Goal: Task Accomplishment & Management: Use online tool/utility

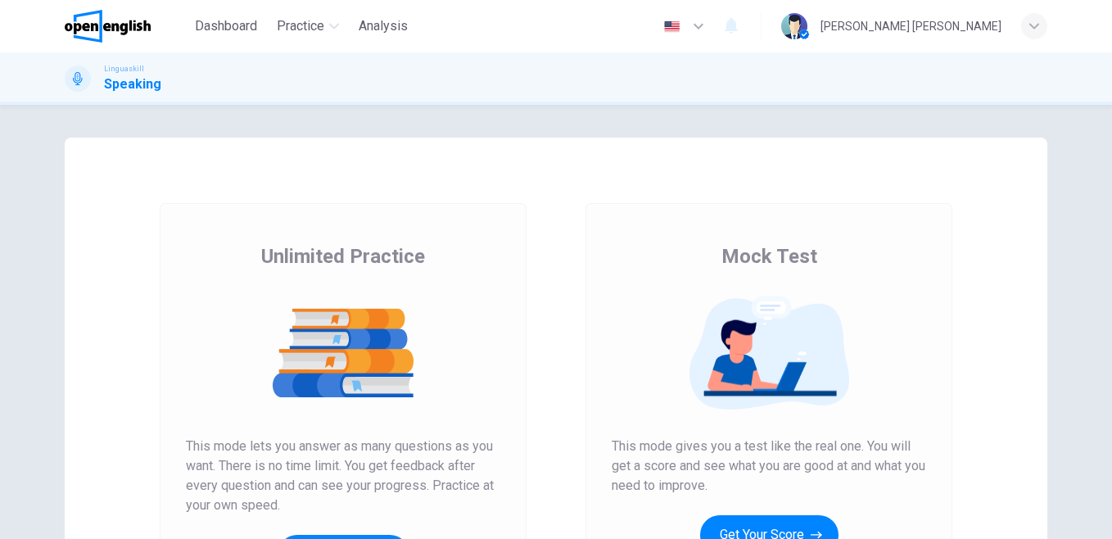
scroll to position [174, 0]
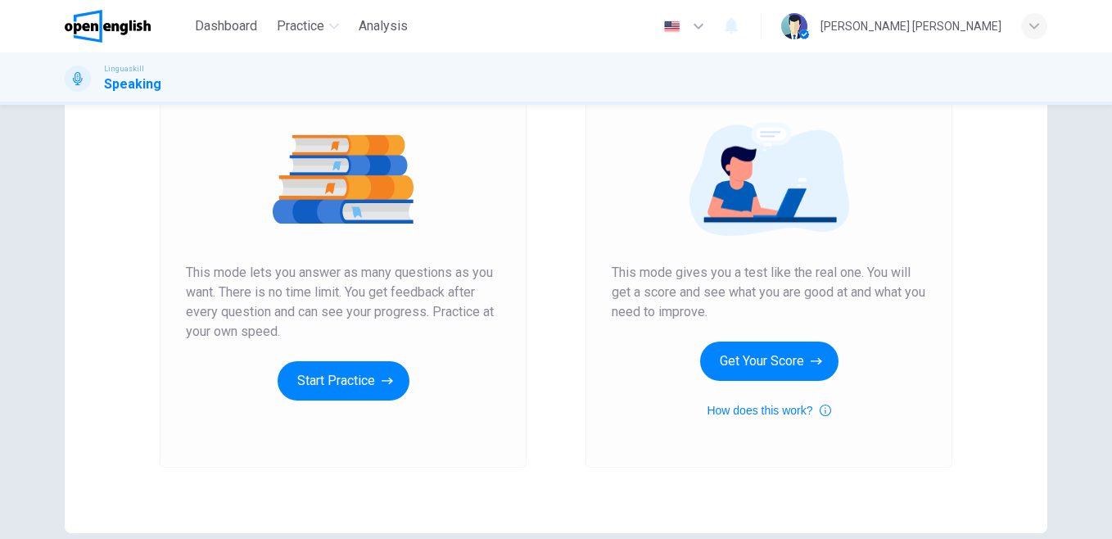
click at [307, 386] on button "Start Practice" at bounding box center [343, 380] width 132 height 39
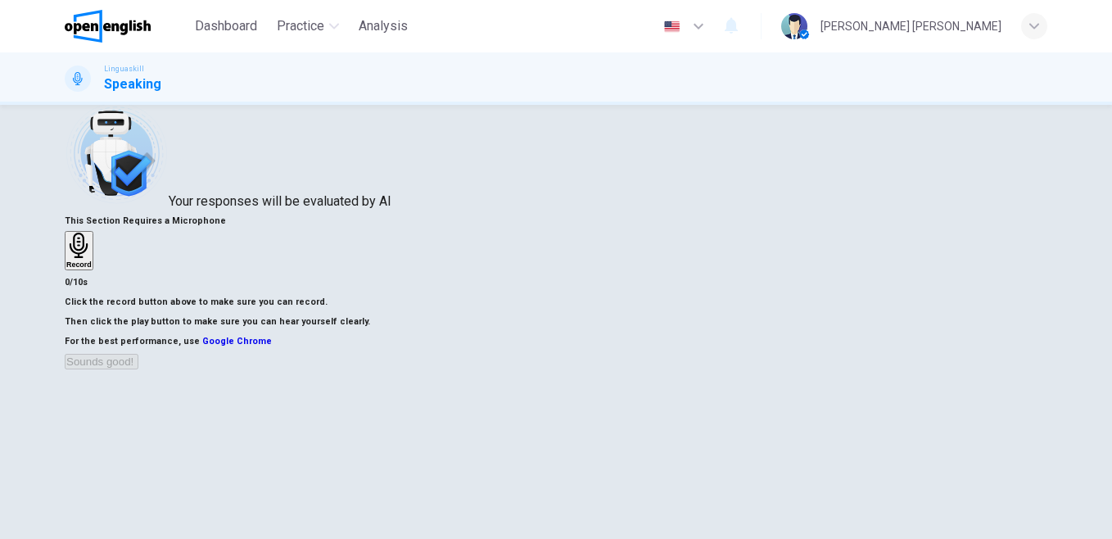
scroll to position [67, 0]
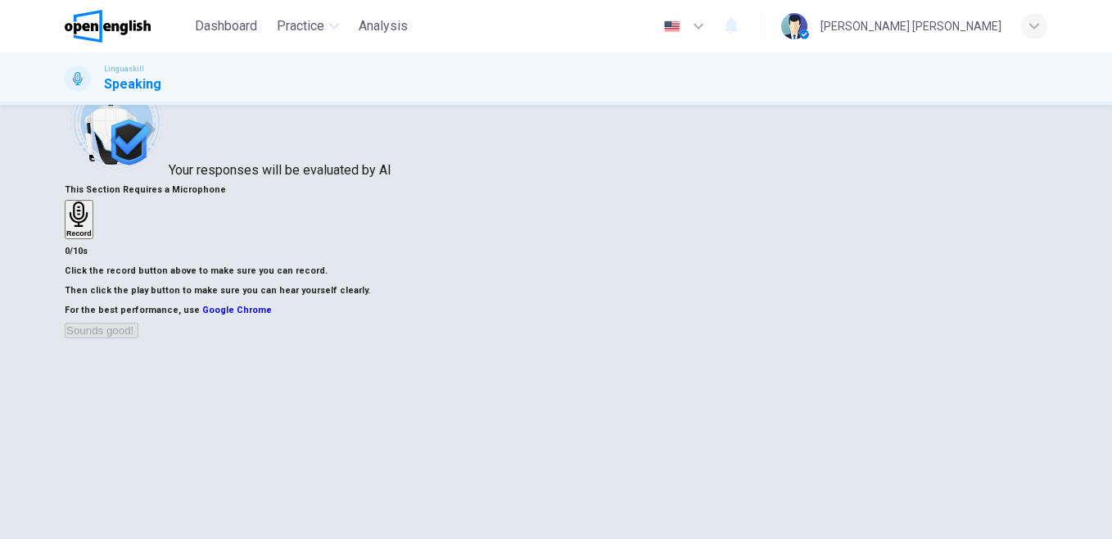
click at [92, 204] on div "Record" at bounding box center [78, 219] width 25 height 36
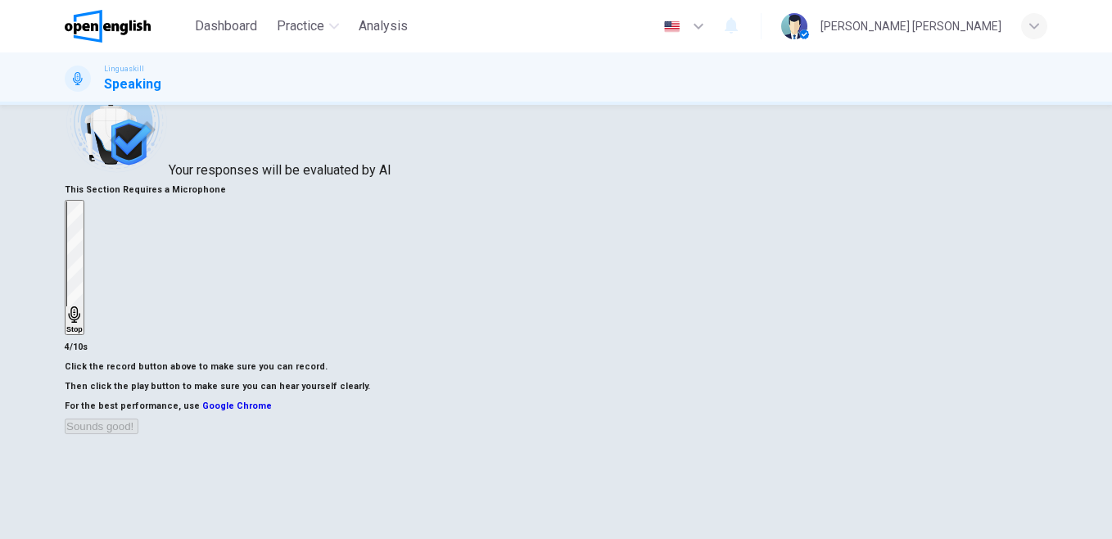
click at [83, 204] on div "Stop" at bounding box center [74, 267] width 16 height 132
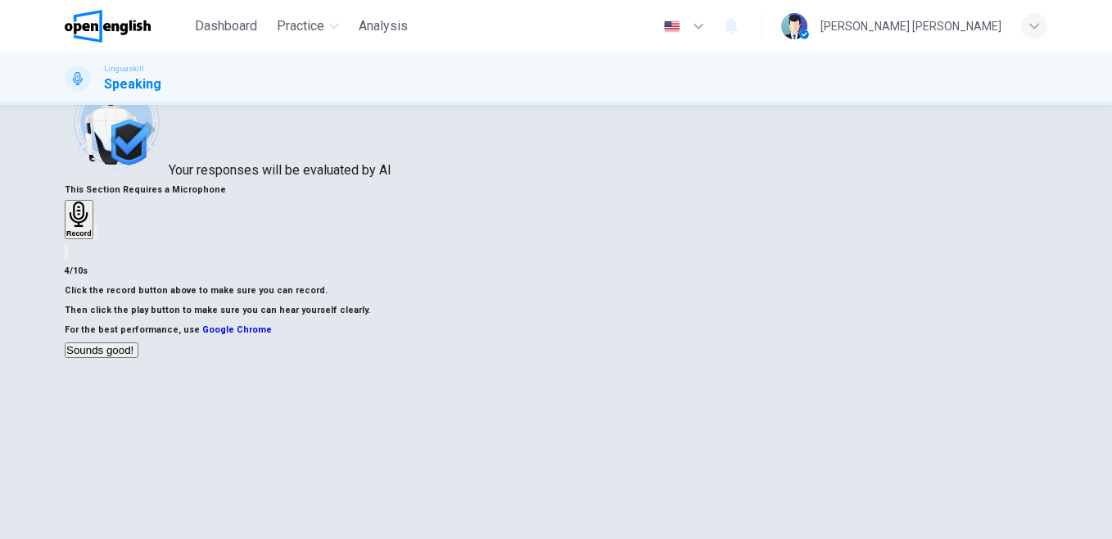
click at [95, 236] on icon "button" at bounding box center [95, 236] width 0 height 0
click at [138, 358] on button "Sounds good!" at bounding box center [102, 350] width 74 height 16
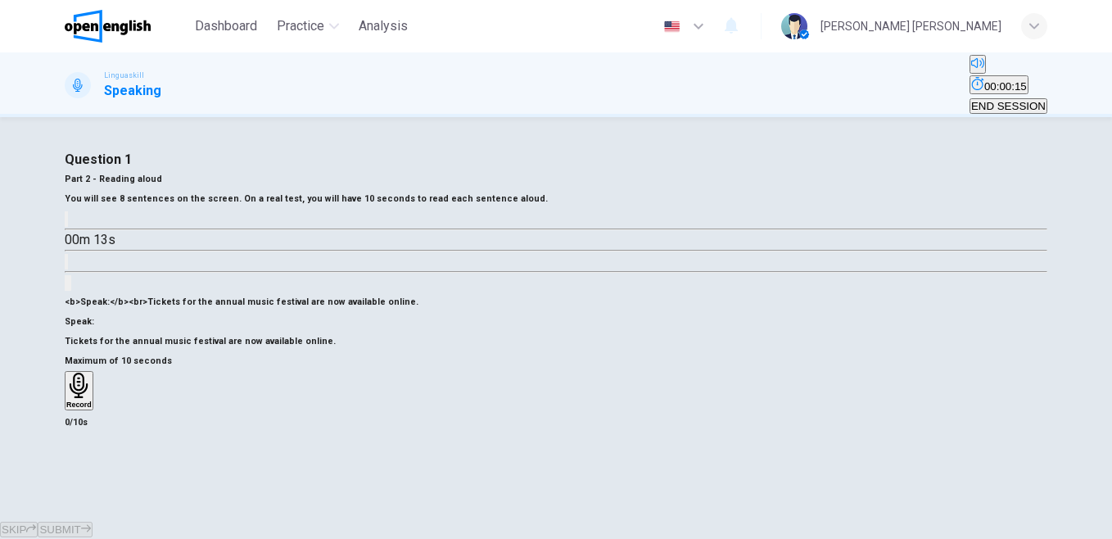
click at [68, 227] on button "button" at bounding box center [66, 219] width 3 height 16
type input "*"
click at [92, 398] on div "Record" at bounding box center [78, 390] width 25 height 36
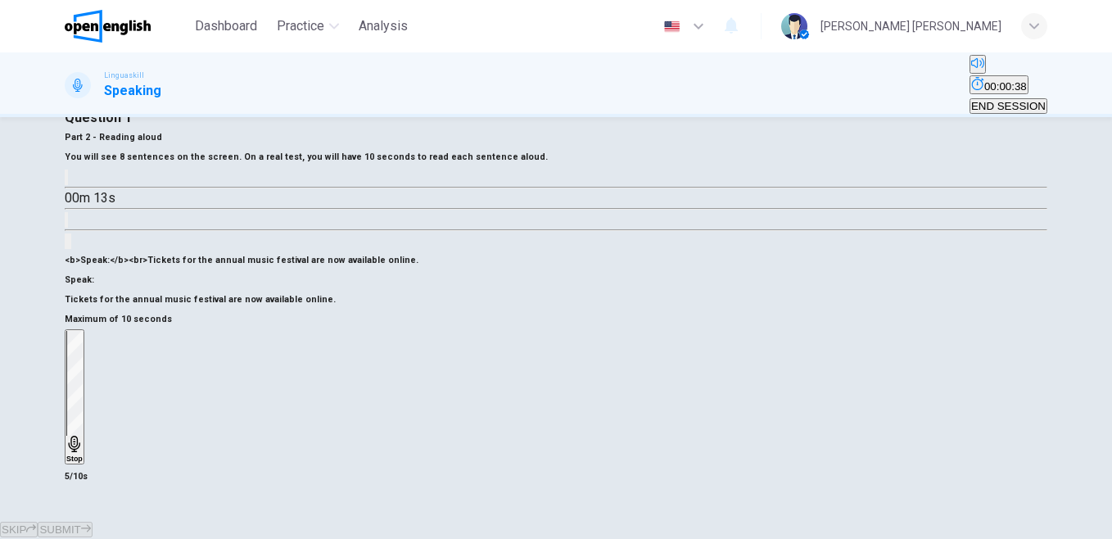
click at [83, 398] on div "Stop" at bounding box center [74, 397] width 16 height 132
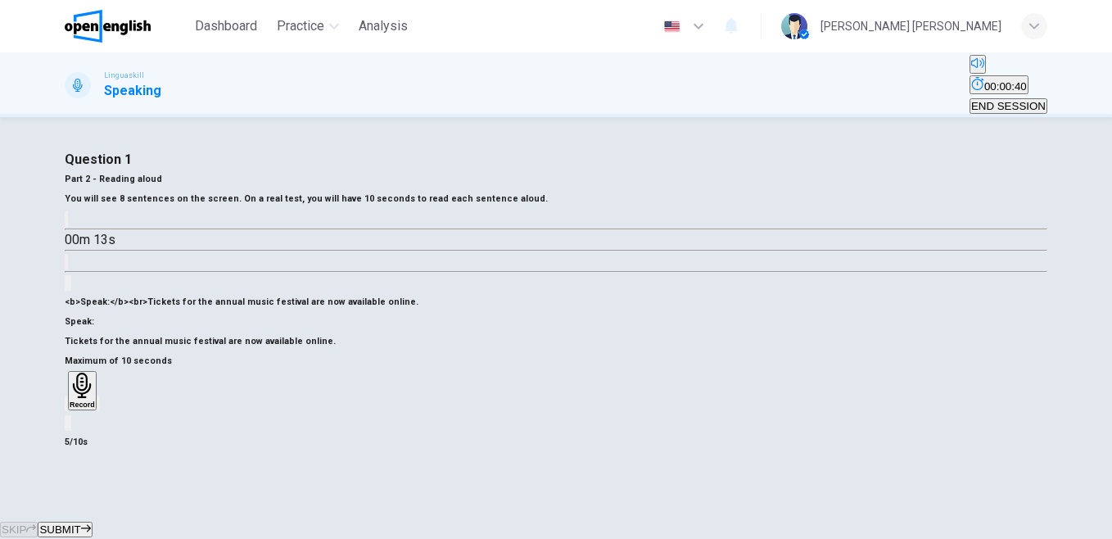
click at [98, 407] on icon "button" at bounding box center [98, 407] width 0 height 0
click at [95, 396] on div "Record" at bounding box center [82, 390] width 25 height 36
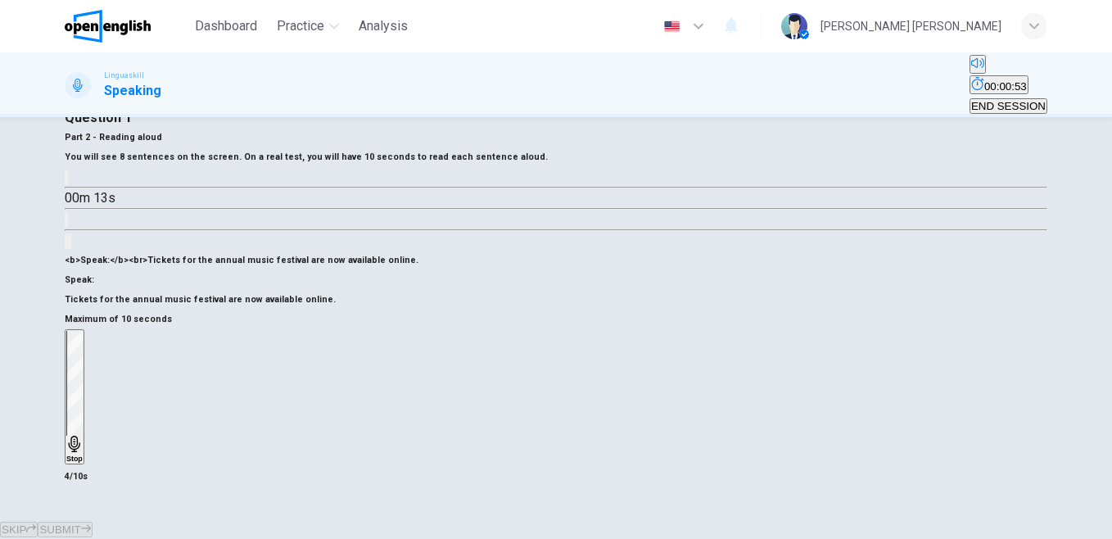
click at [83, 413] on div "Stop" at bounding box center [74, 397] width 16 height 132
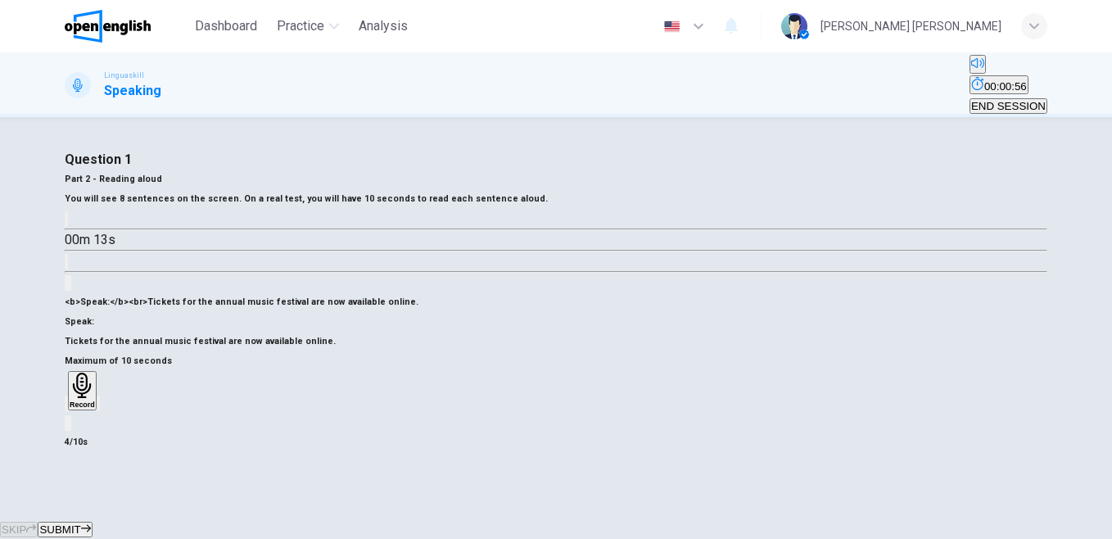
click at [98, 409] on div "button" at bounding box center [98, 403] width 0 height 12
click at [92, 521] on button "SUBMIT" at bounding box center [65, 529] width 54 height 16
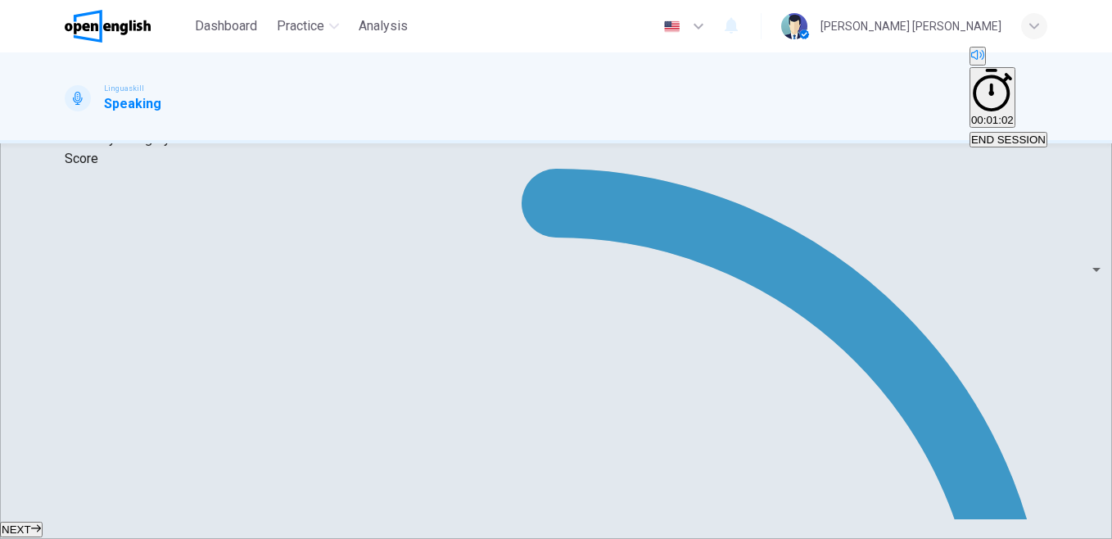
scroll to position [234, 0]
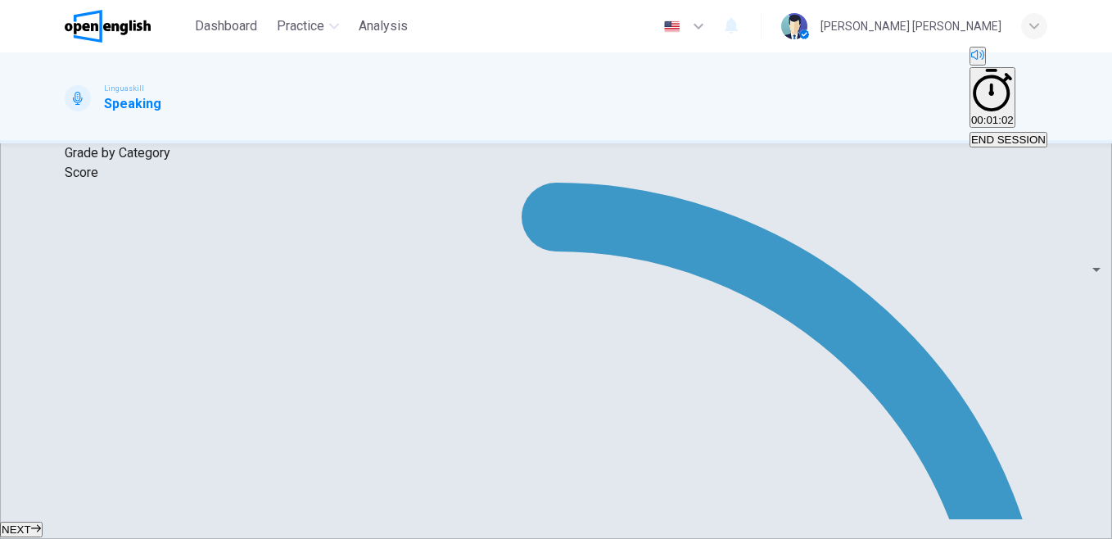
click at [43, 521] on button "NEXT" at bounding box center [21, 529] width 43 height 16
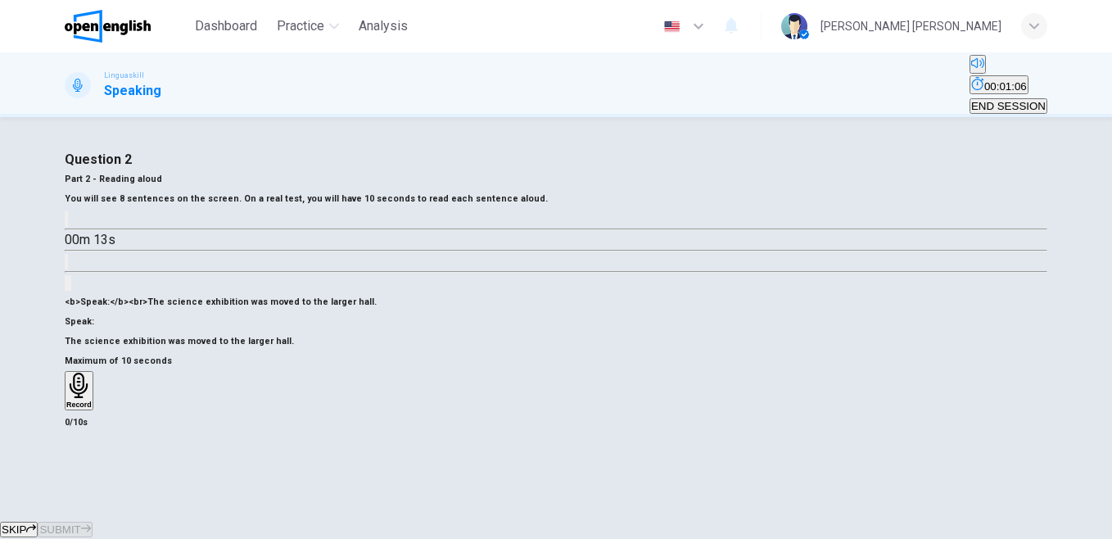
scroll to position [214, 0]
click at [92, 372] on icon "button" at bounding box center [78, 384] width 25 height 25
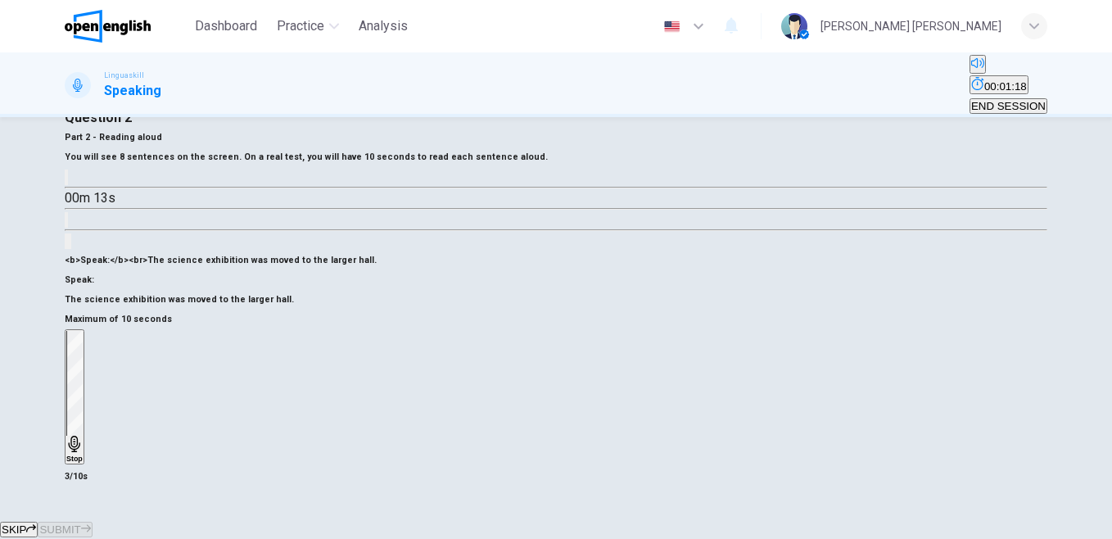
click at [83, 435] on icon "button" at bounding box center [74, 443] width 16 height 16
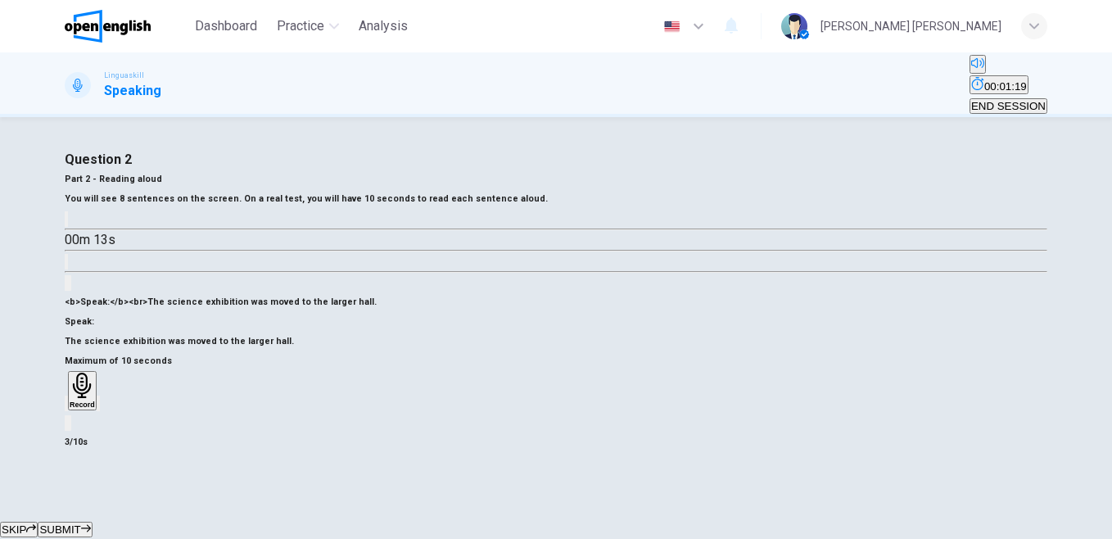
click at [83, 410] on icon "button" at bounding box center [76, 416] width 13 height 13
click at [92, 400] on h6 "Record" at bounding box center [78, 404] width 25 height 8
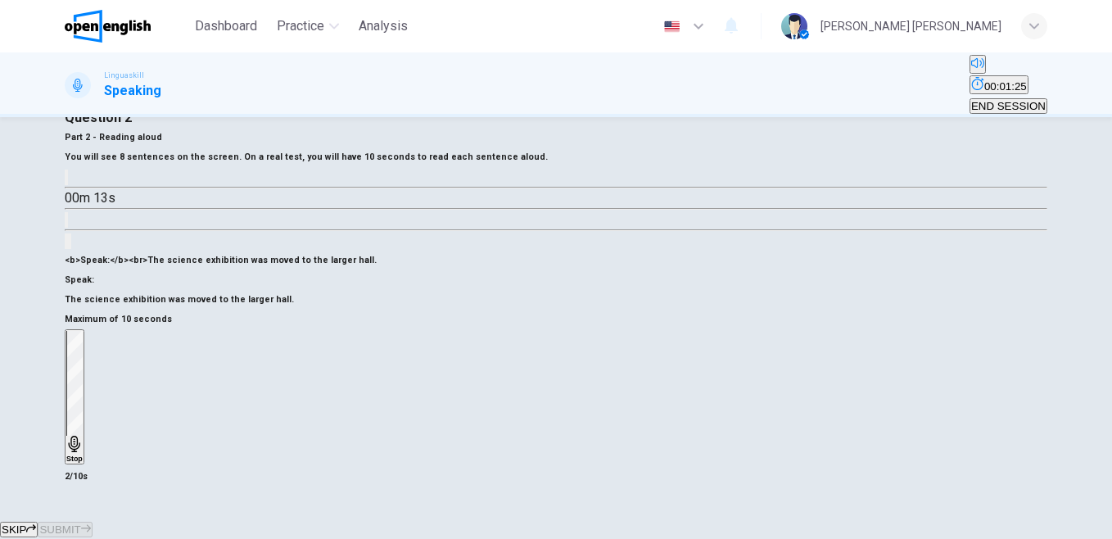
click at [83, 454] on h6 "Stop" at bounding box center [74, 458] width 16 height 8
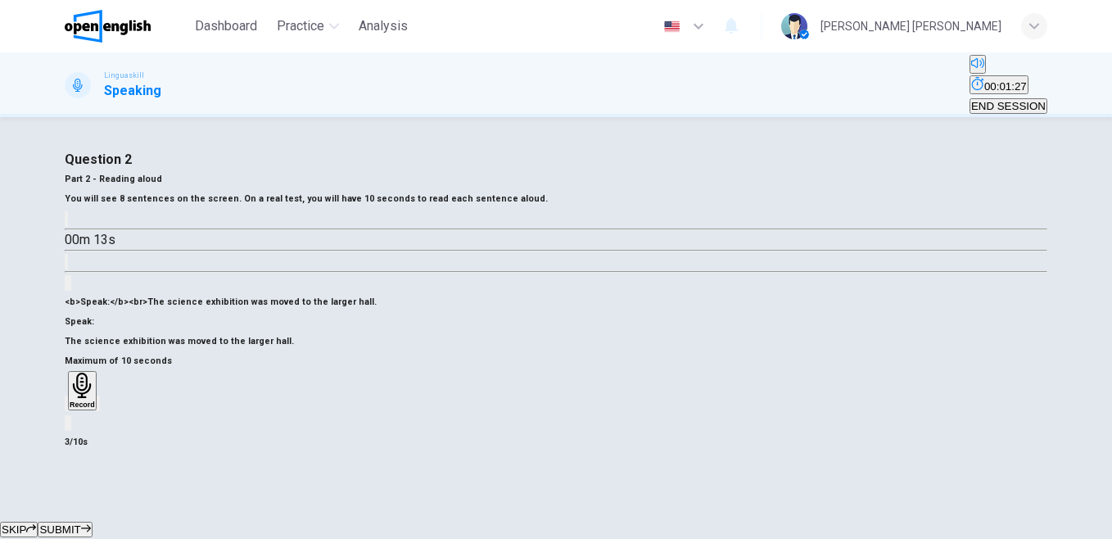
click at [98, 407] on icon "button" at bounding box center [98, 407] width 0 height 0
click at [66, 407] on icon "button" at bounding box center [66, 407] width 0 height 0
click at [92, 400] on h6 "Record" at bounding box center [78, 404] width 25 height 8
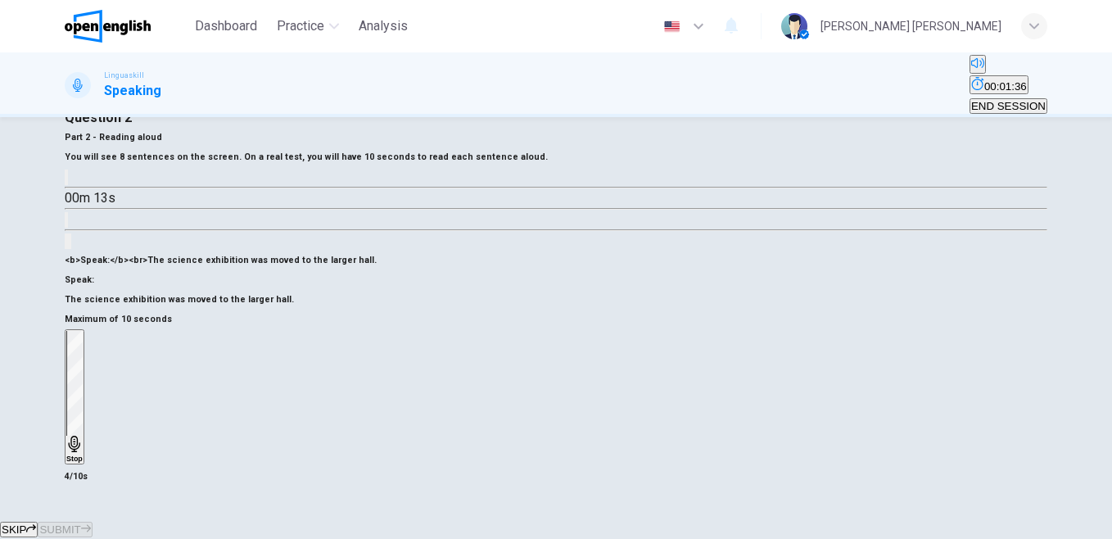
click at [83, 454] on h6 "Stop" at bounding box center [74, 458] width 16 height 8
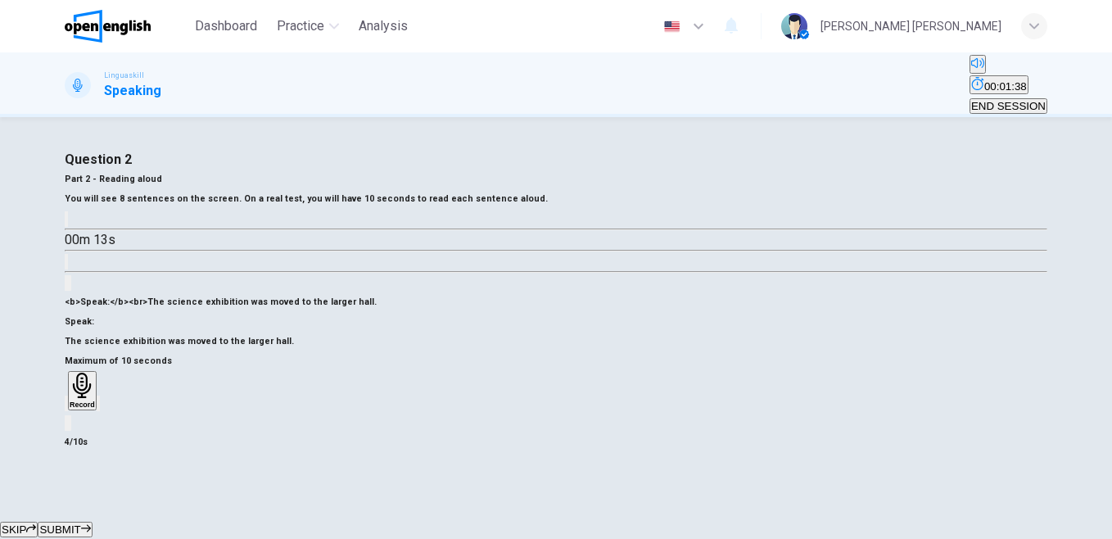
click at [92, 521] on button "SUBMIT" at bounding box center [65, 529] width 54 height 16
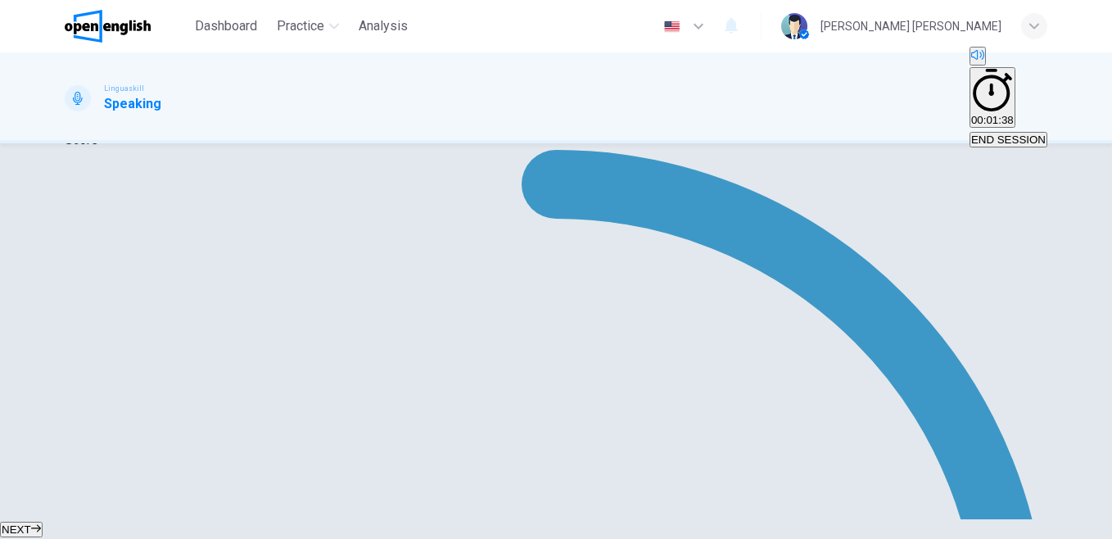
scroll to position [287, 0]
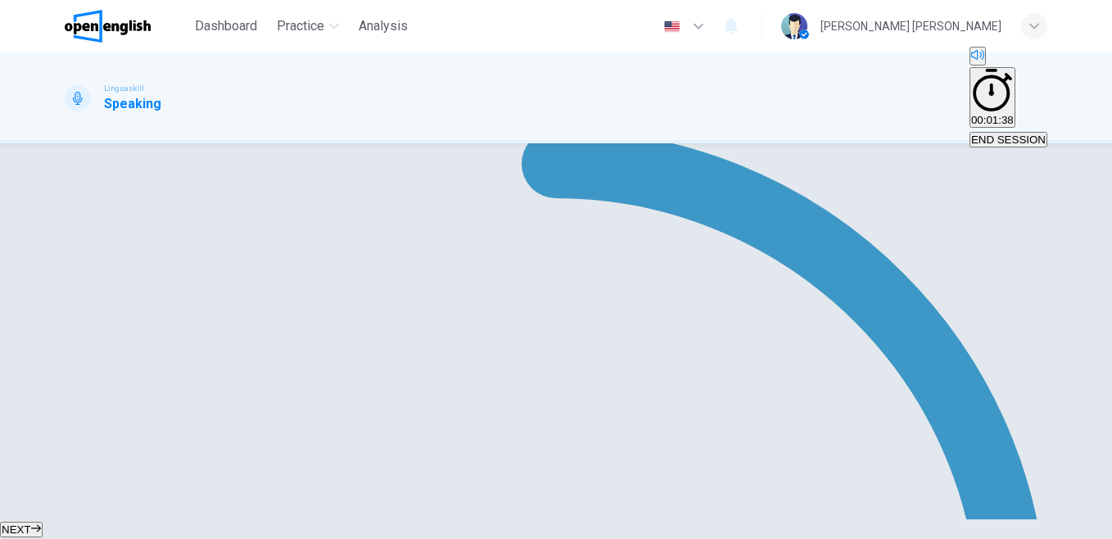
click at [31, 523] on span "NEXT" at bounding box center [16, 529] width 29 height 12
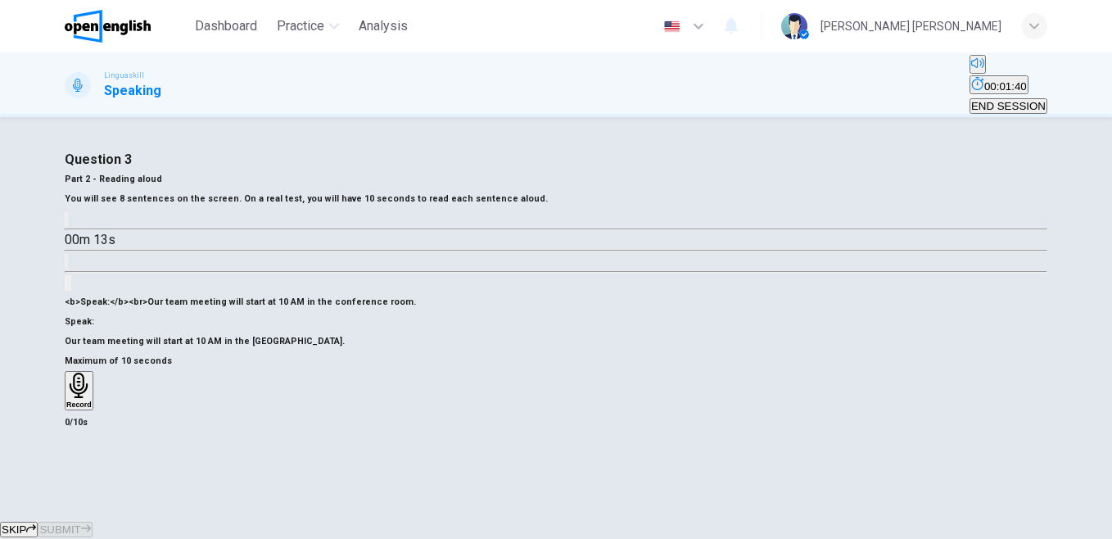
scroll to position [159, 0]
click at [92, 378] on div "Record" at bounding box center [78, 390] width 25 height 36
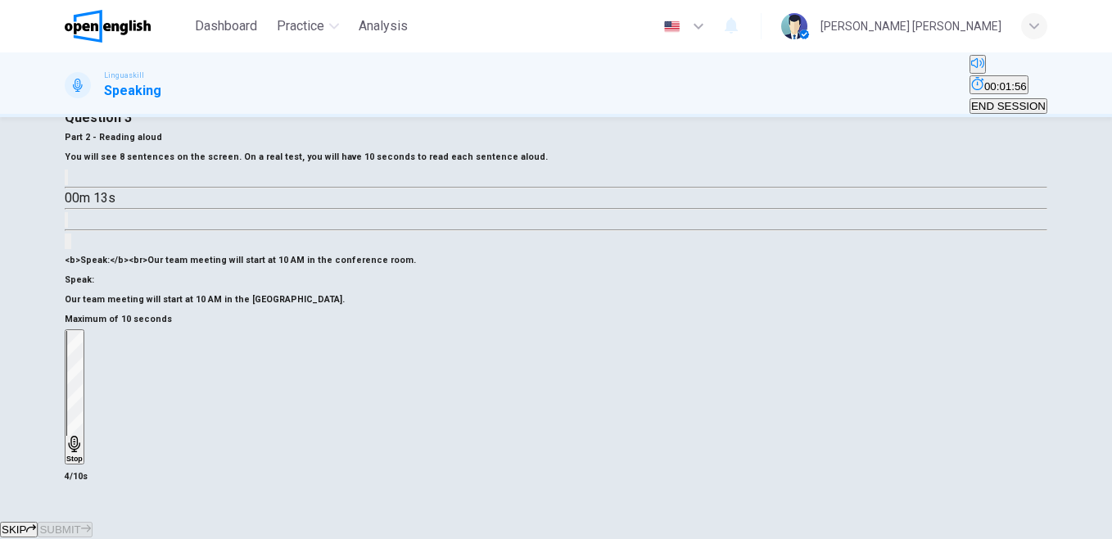
click at [83, 378] on div "Stop" at bounding box center [74, 397] width 16 height 132
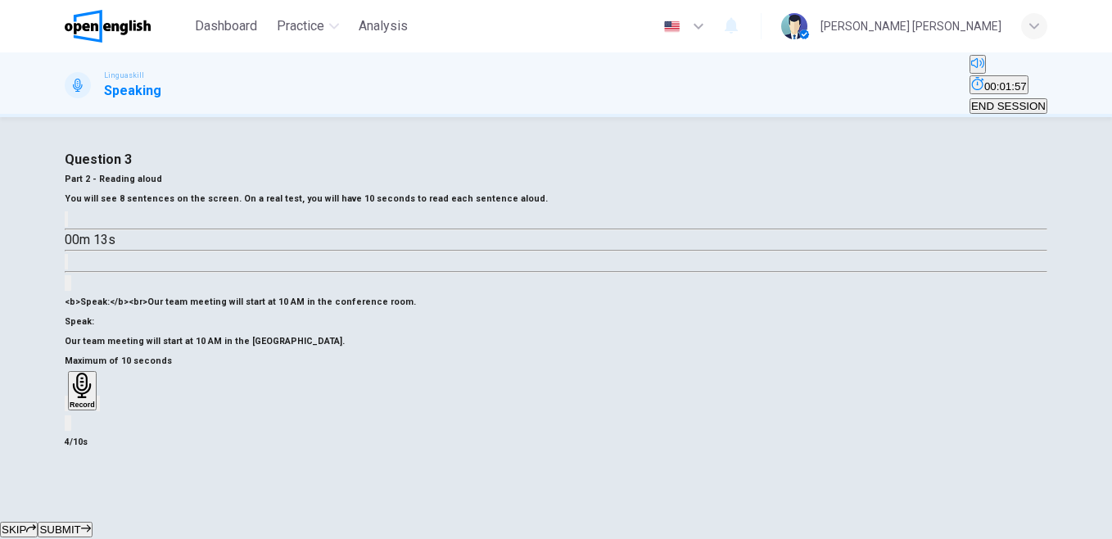
click at [66, 407] on icon "button" at bounding box center [66, 407] width 0 height 0
click at [92, 396] on icon "button" at bounding box center [78, 384] width 25 height 25
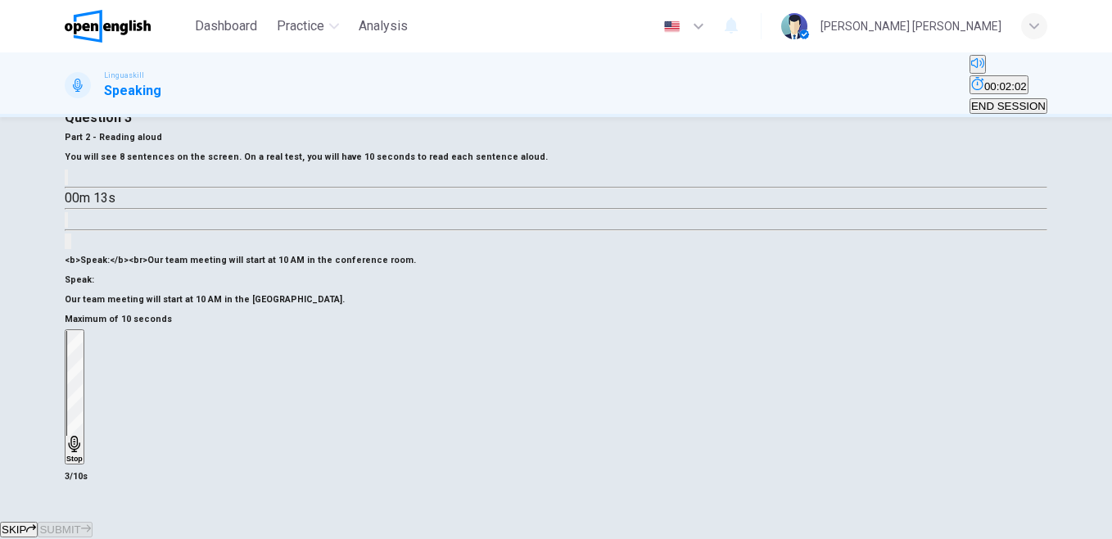
click at [83, 395] on div "Stop" at bounding box center [74, 397] width 16 height 132
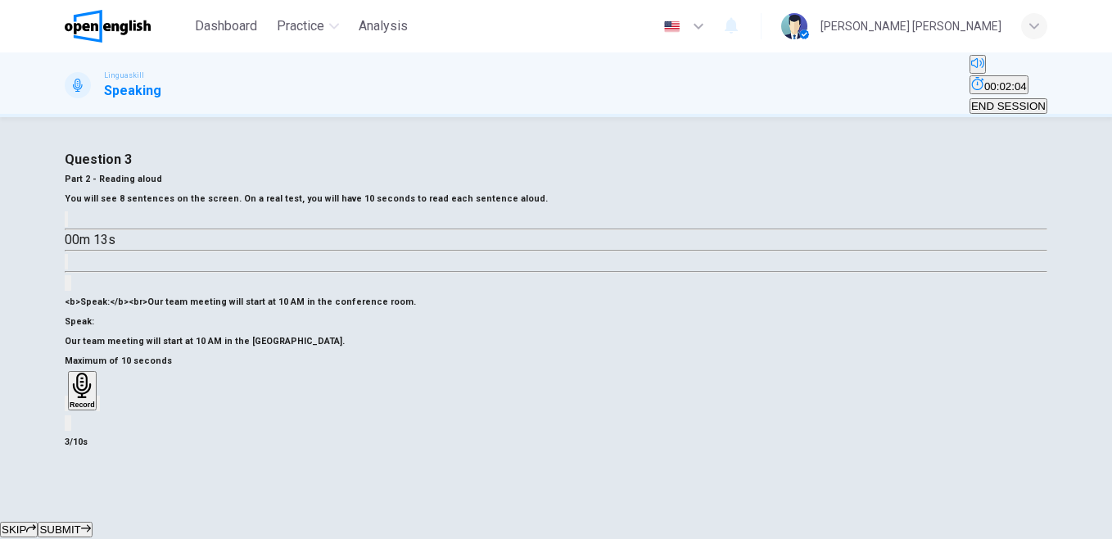
click at [83, 423] on icon "button" at bounding box center [76, 416] width 13 height 13
click at [92, 399] on div "Record" at bounding box center [78, 390] width 25 height 36
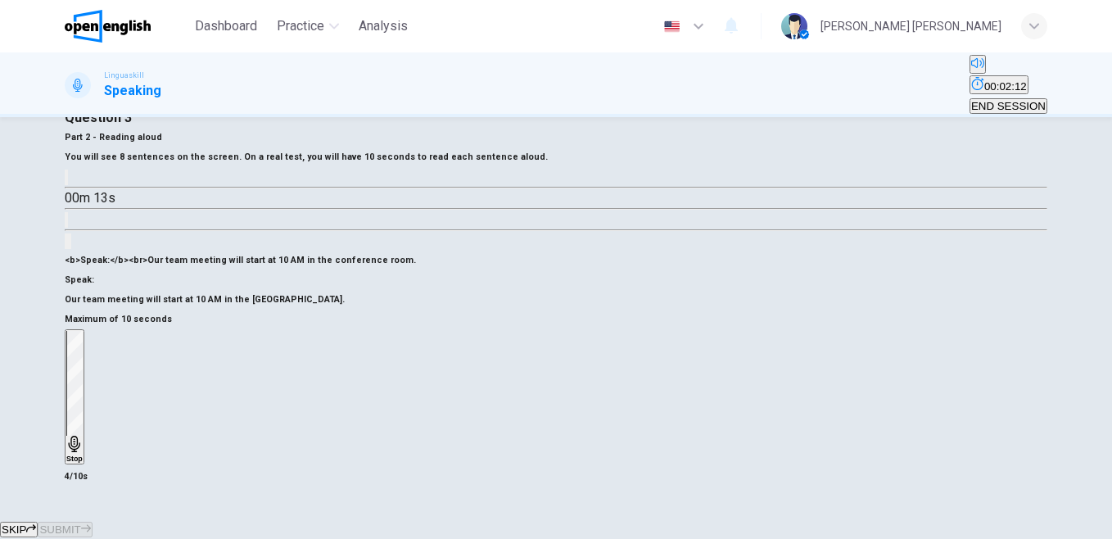
click at [83, 399] on div "Stop" at bounding box center [74, 397] width 16 height 132
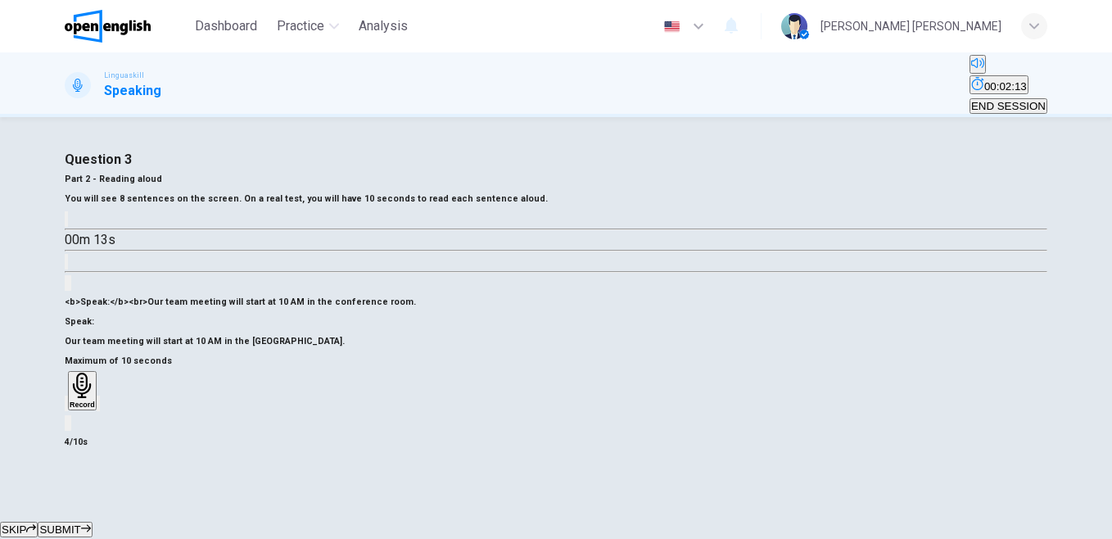
click at [98, 407] on icon "button" at bounding box center [98, 407] width 0 height 0
click at [80, 523] on span "SUBMIT" at bounding box center [59, 529] width 41 height 12
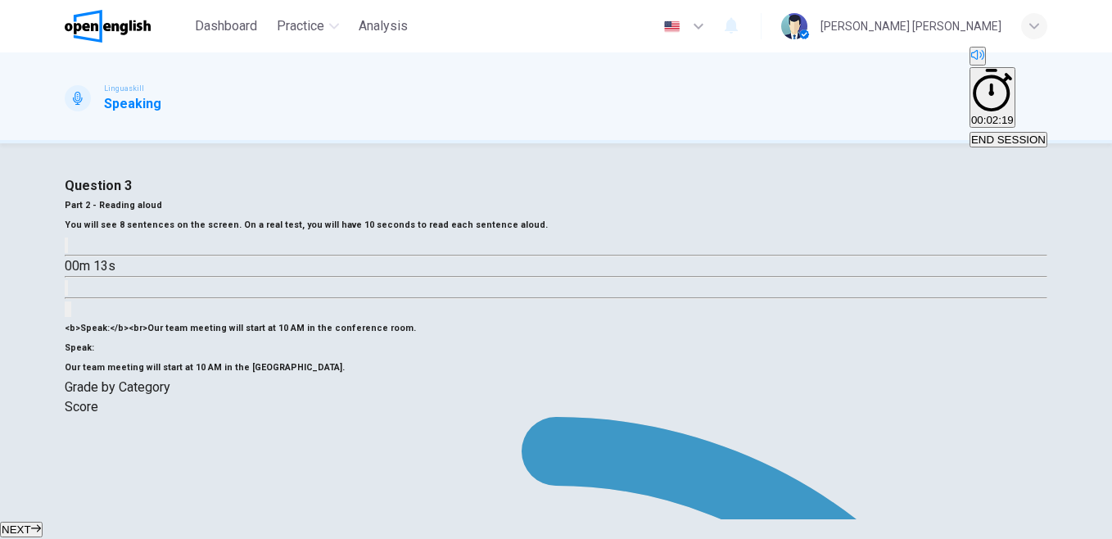
scroll to position [0, 0]
click at [31, 523] on span "NEXT" at bounding box center [16, 529] width 29 height 12
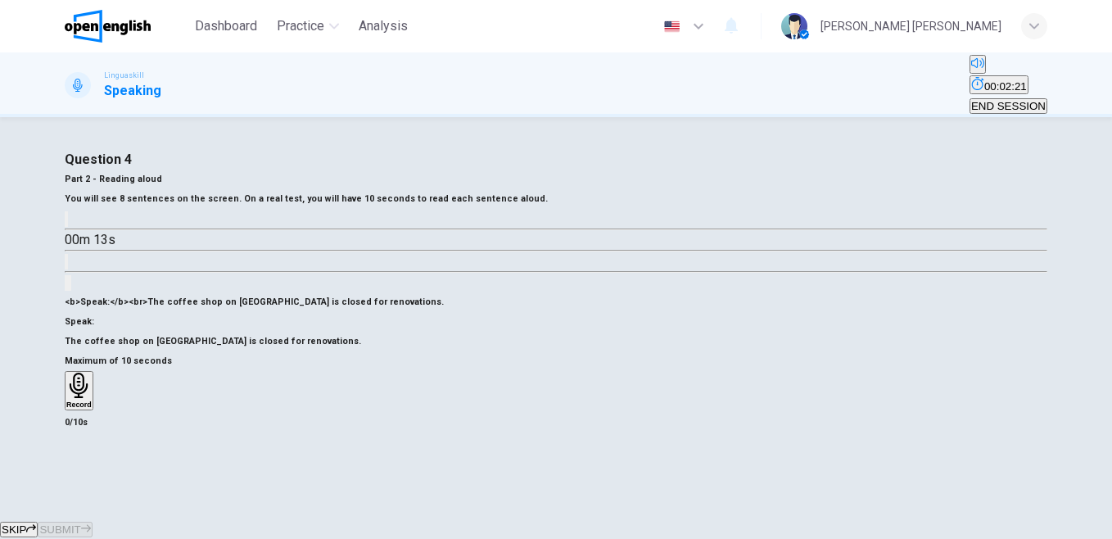
scroll to position [171, 0]
click at [92, 372] on div "Record" at bounding box center [78, 390] width 25 height 36
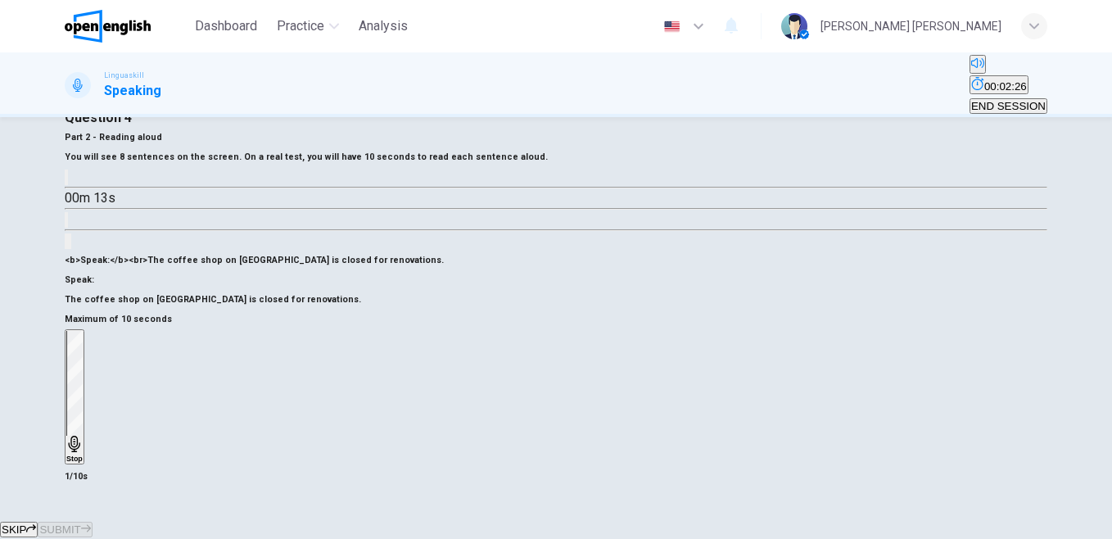
click at [83, 354] on div "Stop" at bounding box center [74, 397] width 16 height 132
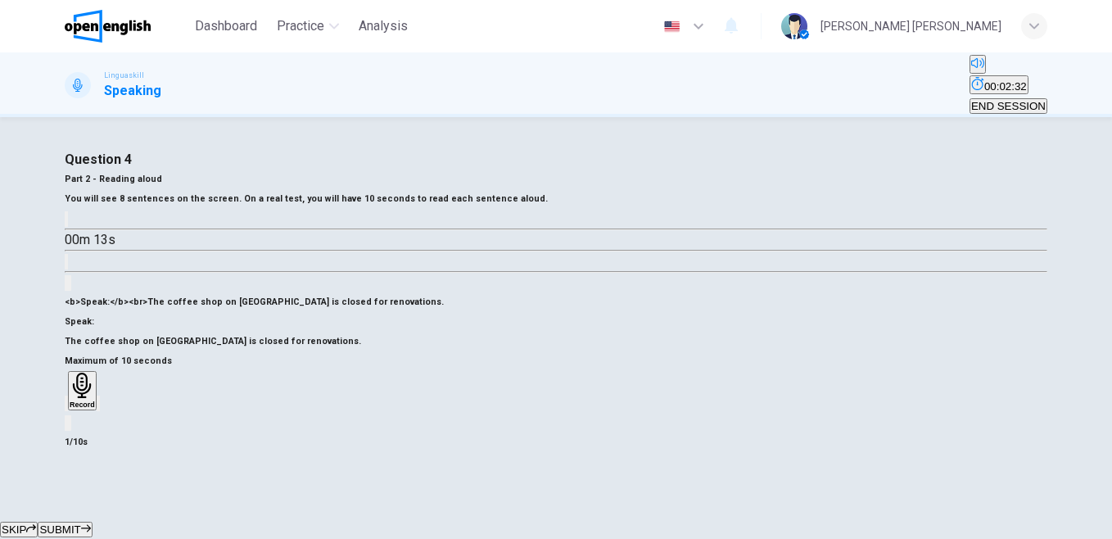
click at [66, 409] on div "button" at bounding box center [66, 403] width 0 height 12
click at [92, 404] on h6 "Record" at bounding box center [78, 404] width 25 height 8
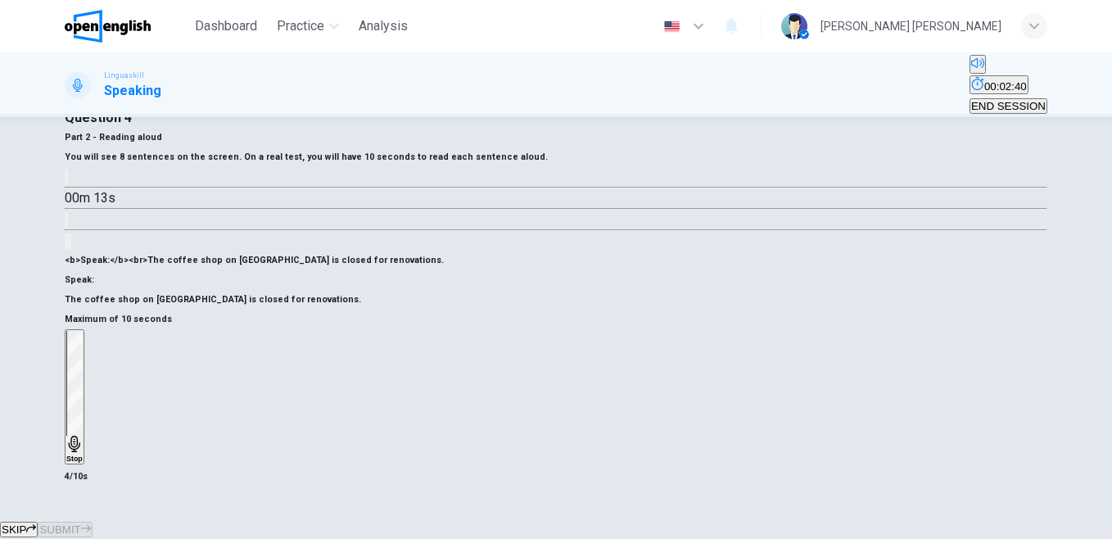
click at [79, 435] on icon "button" at bounding box center [73, 443] width 11 height 16
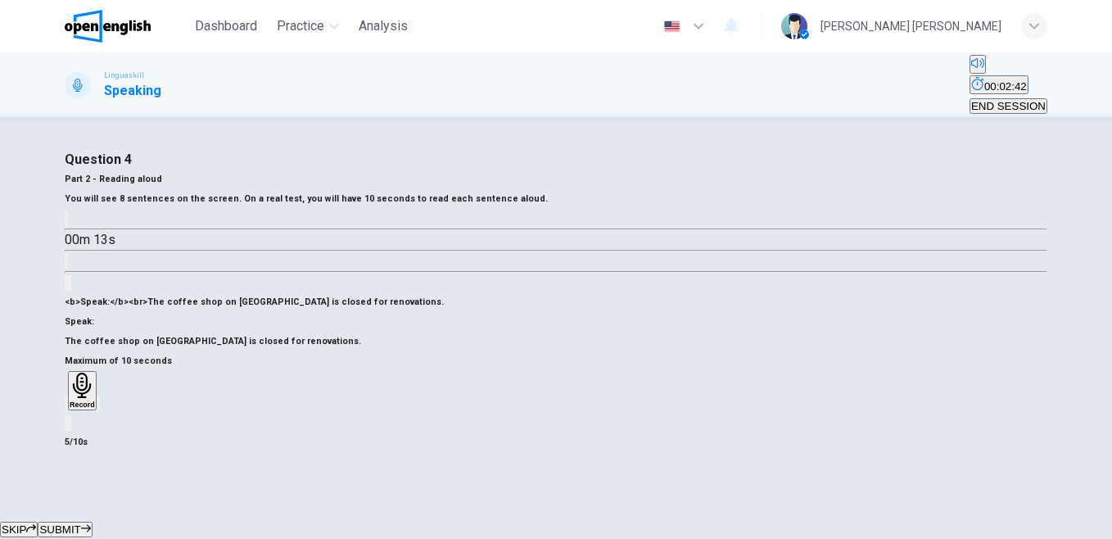
click at [98, 407] on icon "button" at bounding box center [98, 407] width 0 height 0
click at [80, 523] on span "SUBMIT" at bounding box center [59, 529] width 41 height 12
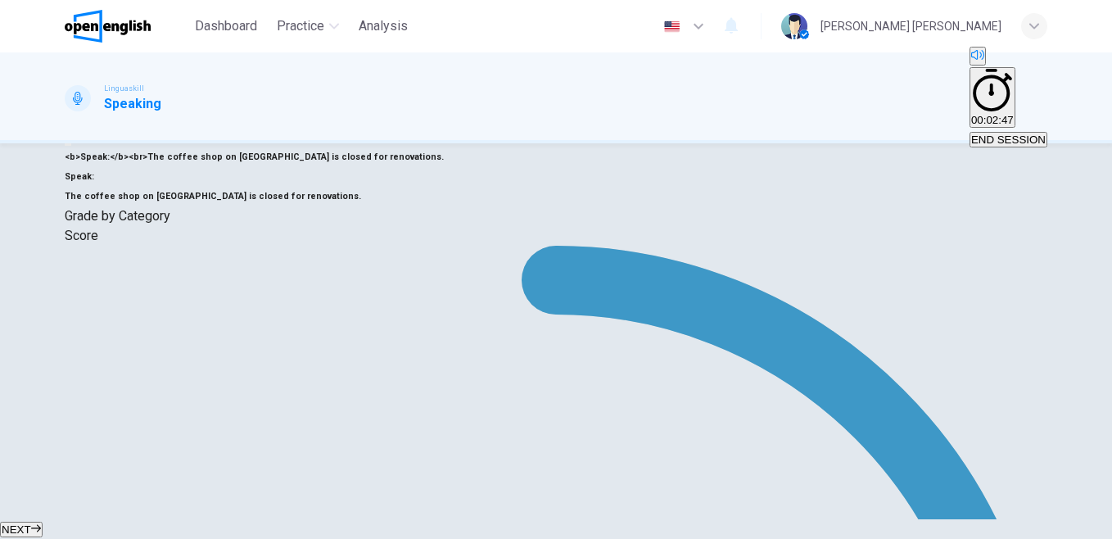
click at [43, 521] on button "NEXT" at bounding box center [21, 529] width 43 height 16
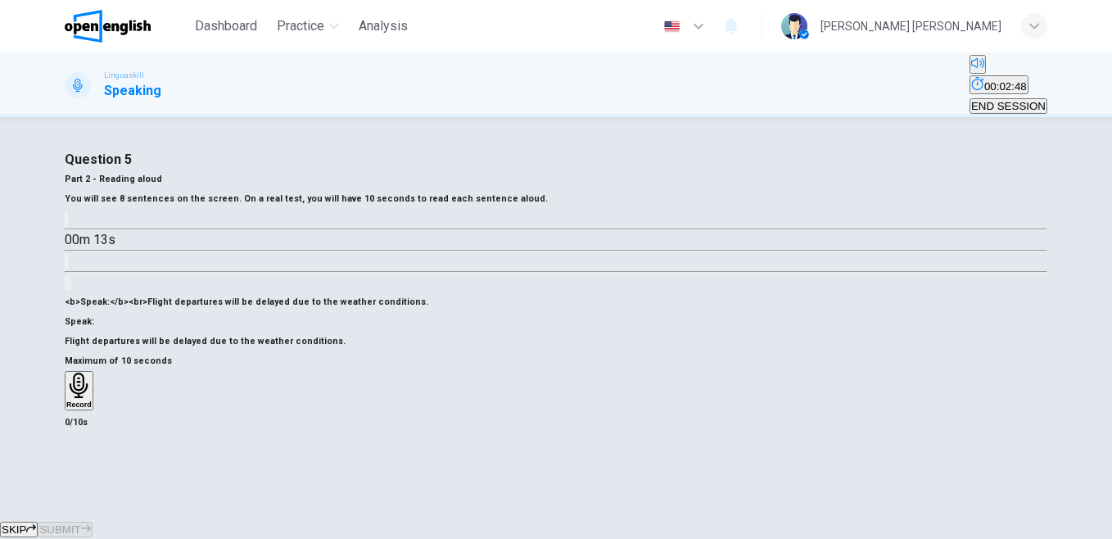
click at [92, 408] on div "Record" at bounding box center [78, 390] width 25 height 36
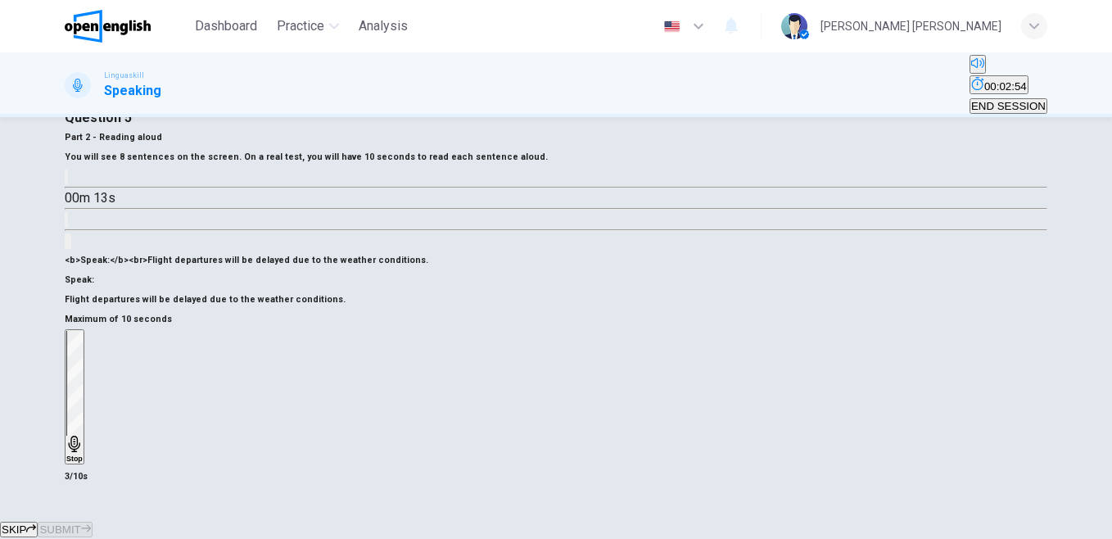
click at [83, 425] on div "Stop" at bounding box center [74, 397] width 16 height 132
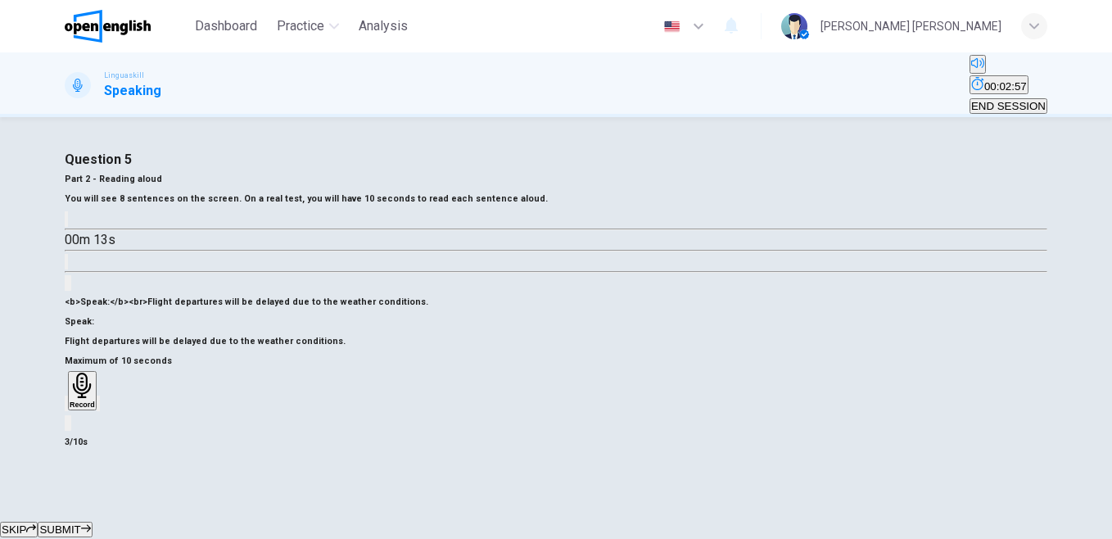
click at [80, 523] on span "SUBMIT" at bounding box center [59, 529] width 41 height 12
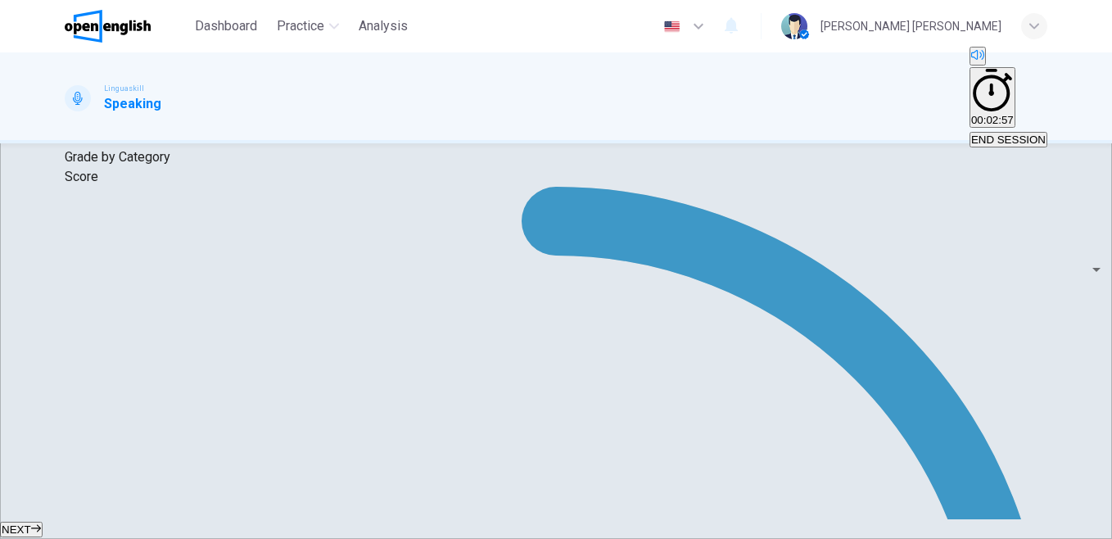
scroll to position [229, 0]
click at [43, 521] on button "NEXT" at bounding box center [21, 529] width 43 height 16
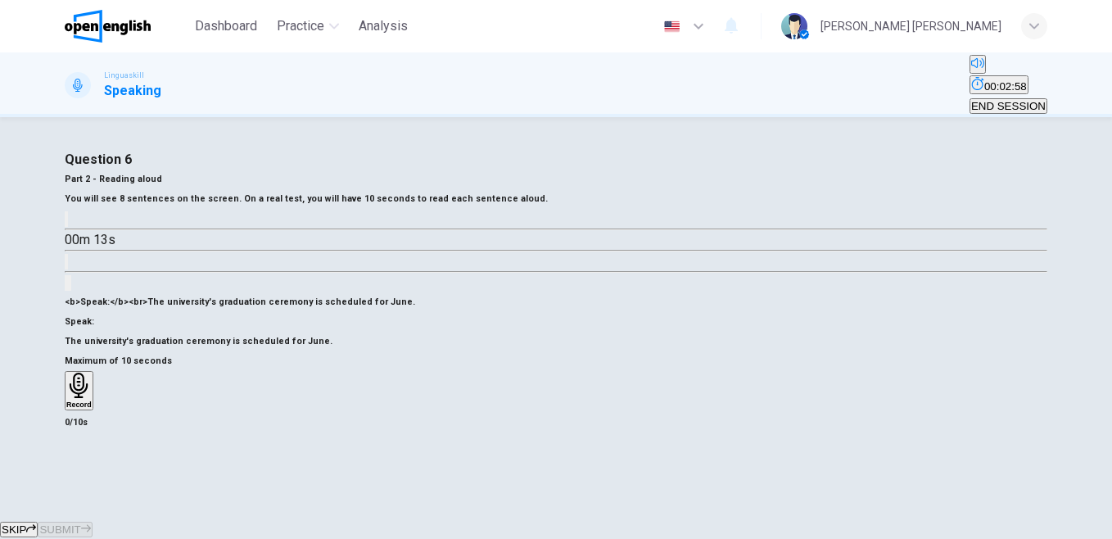
scroll to position [164, 0]
click at [92, 395] on div "Record" at bounding box center [78, 390] width 25 height 36
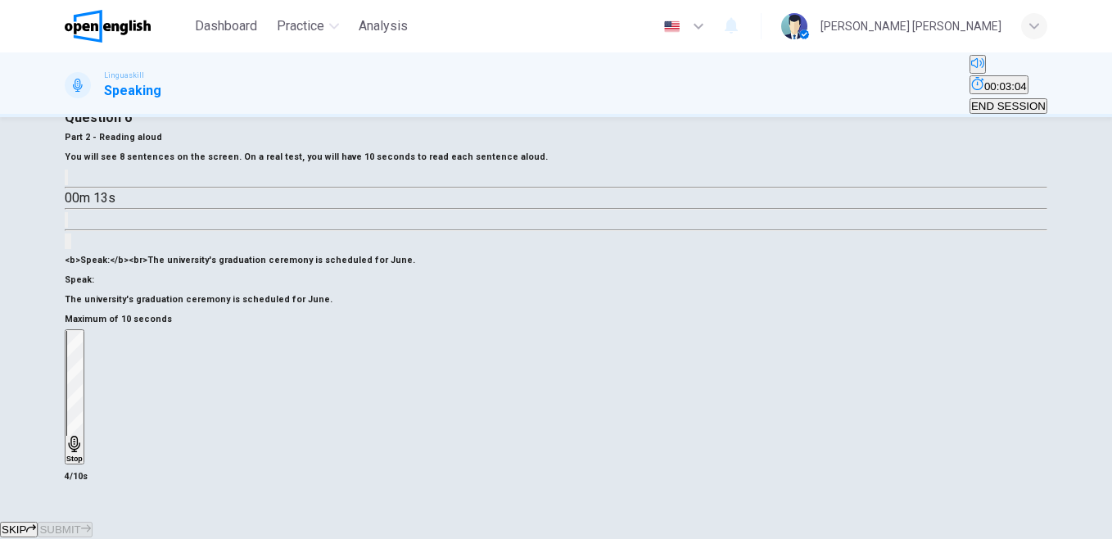
click at [83, 454] on h6 "Stop" at bounding box center [74, 458] width 16 height 8
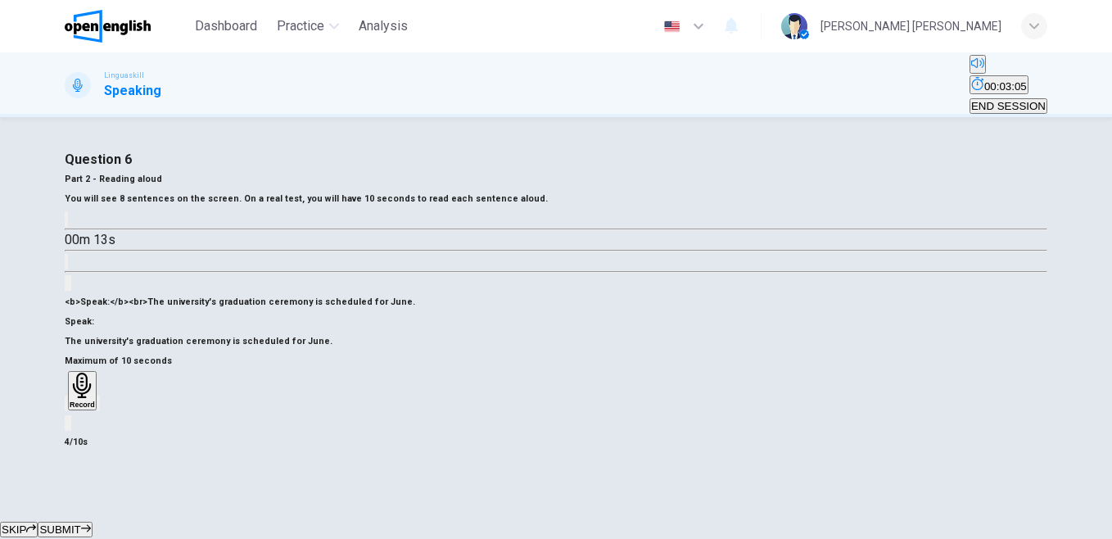
click at [66, 407] on icon "button" at bounding box center [66, 407] width 0 height 0
click at [92, 390] on div "Record" at bounding box center [78, 390] width 25 height 36
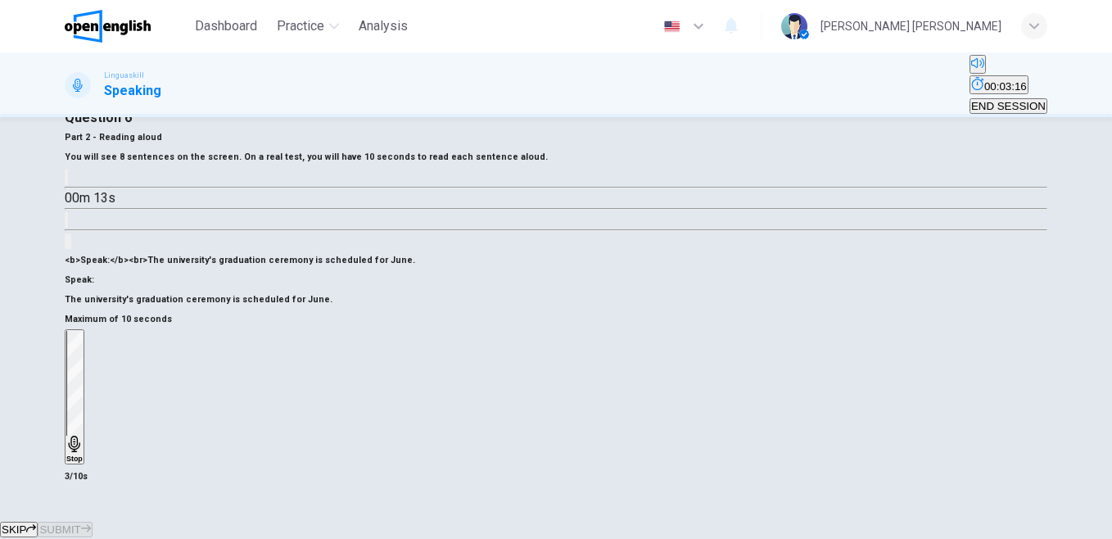
click at [83, 454] on h6 "Stop" at bounding box center [74, 458] width 16 height 8
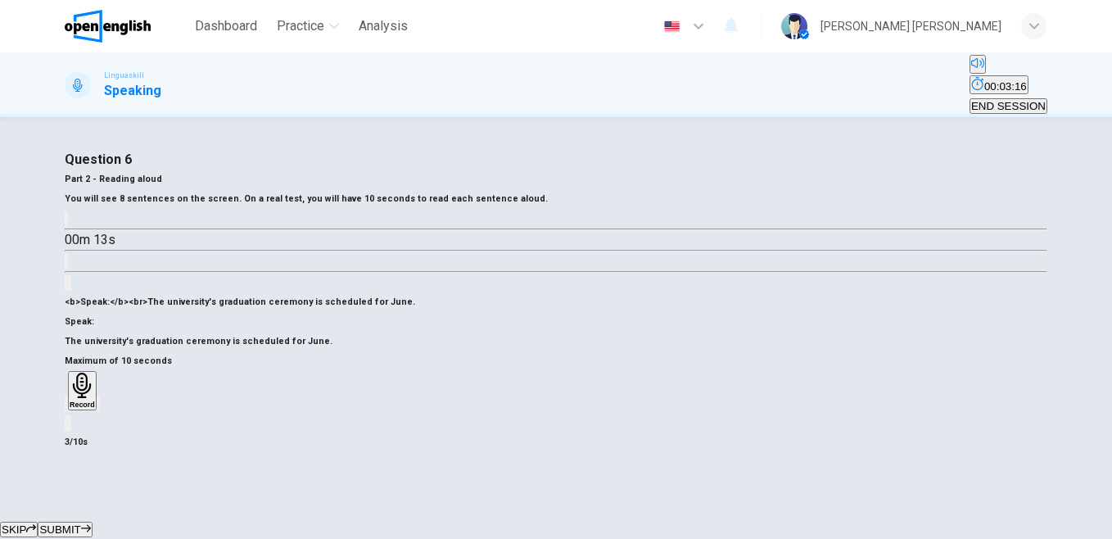
click at [66, 409] on div "button" at bounding box center [66, 403] width 0 height 12
click at [92, 400] on h6 "Record" at bounding box center [78, 404] width 25 height 8
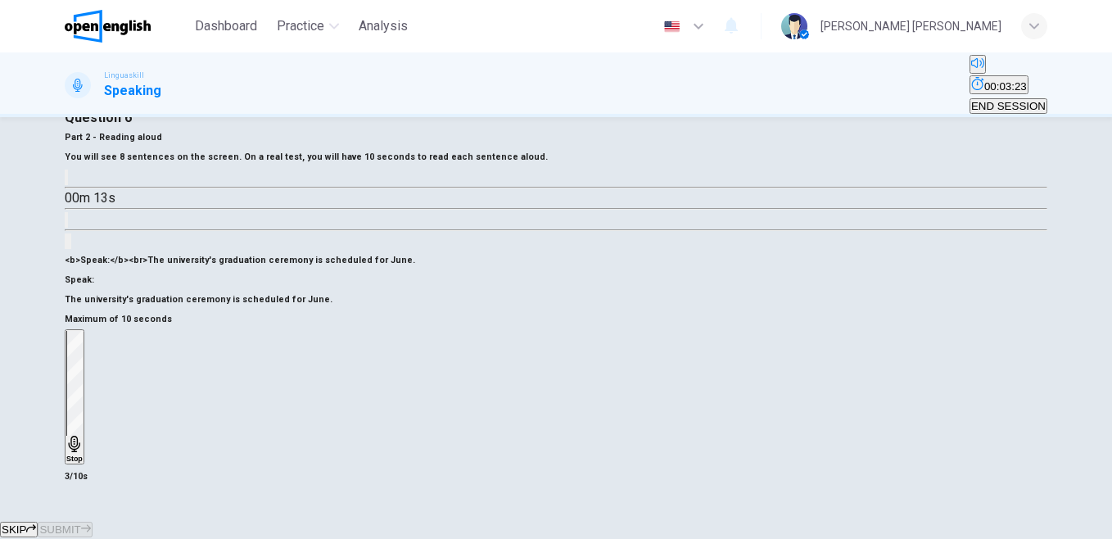
click at [83, 454] on h6 "Stop" at bounding box center [74, 458] width 16 height 8
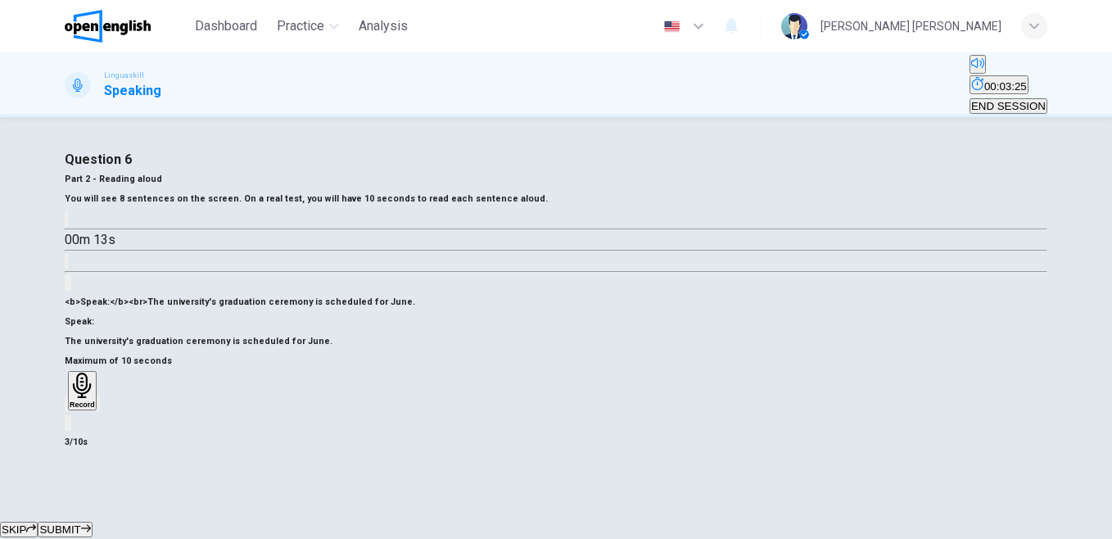
click at [80, 523] on span "SUBMIT" at bounding box center [59, 529] width 41 height 12
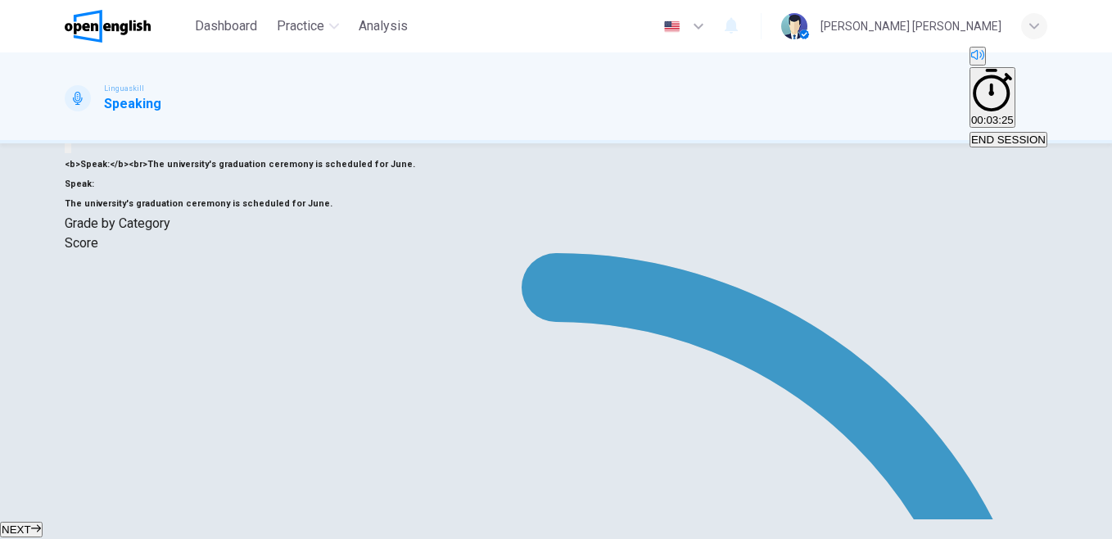
click at [31, 523] on span "NEXT" at bounding box center [16, 529] width 29 height 12
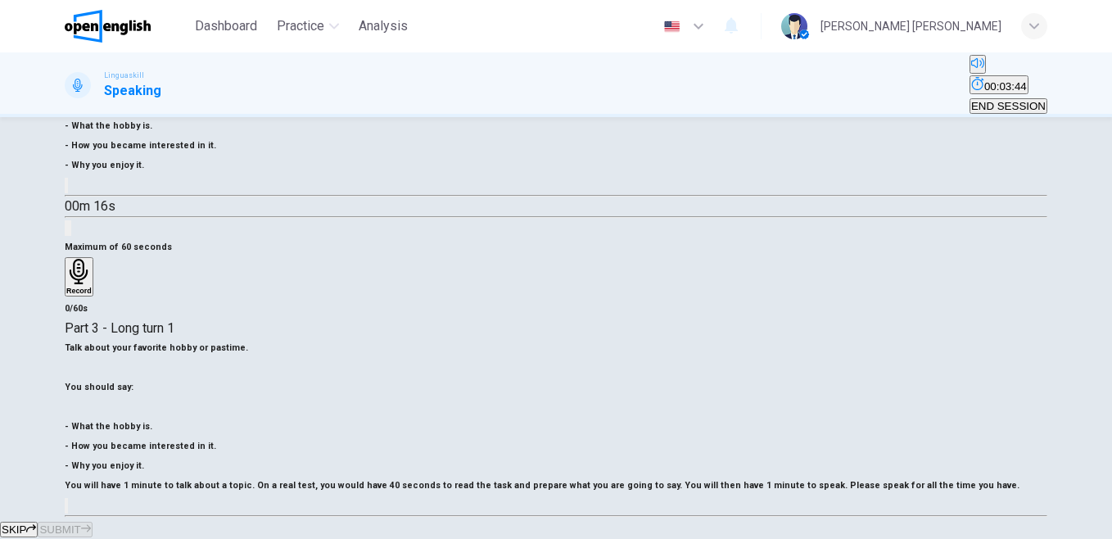
scroll to position [240, 0]
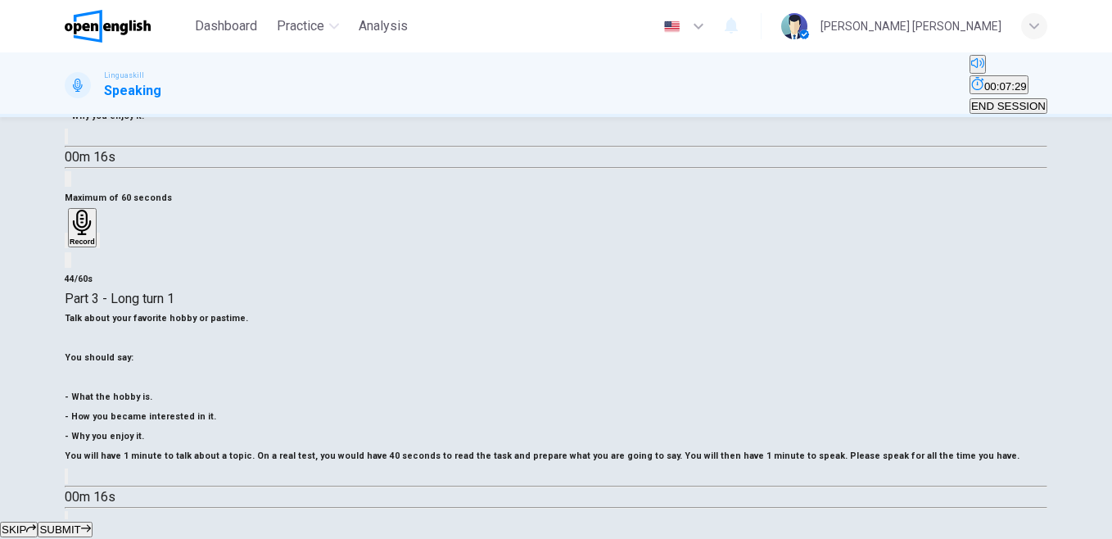
click at [80, 523] on span "SUBMIT" at bounding box center [59, 529] width 41 height 12
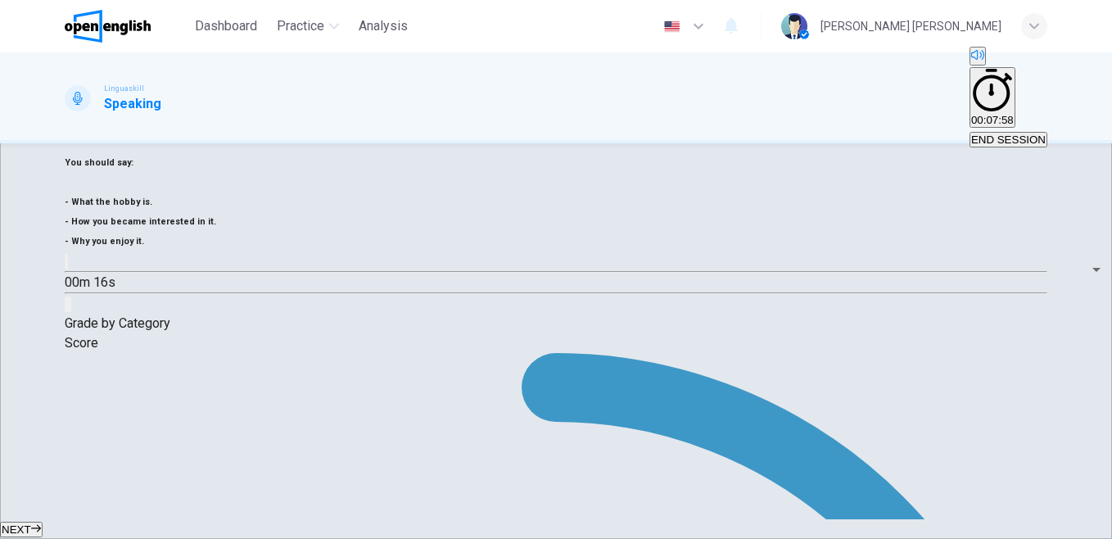
scroll to position [0, 0]
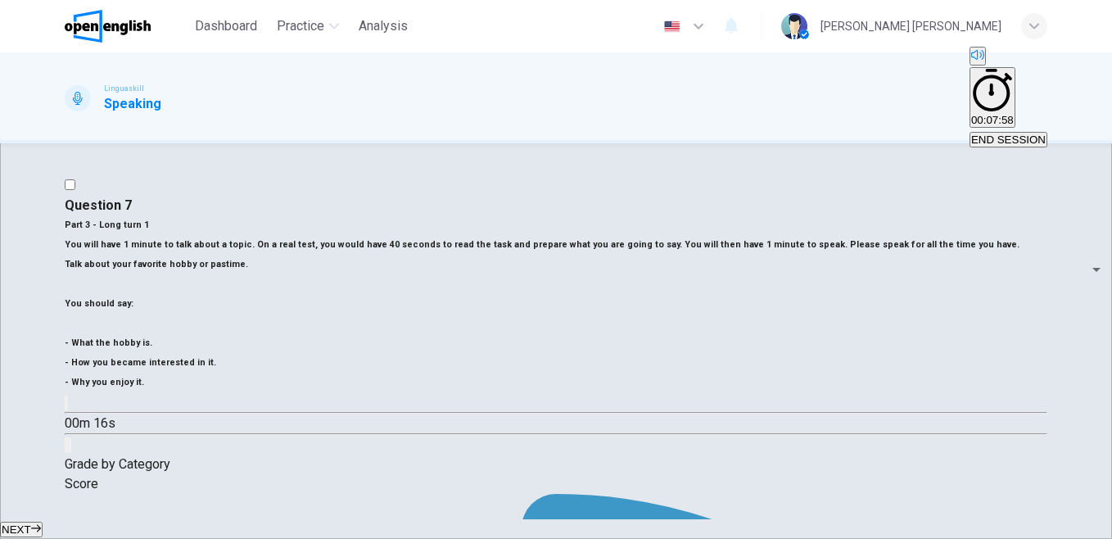
click at [31, 523] on span "NEXT" at bounding box center [16, 529] width 29 height 12
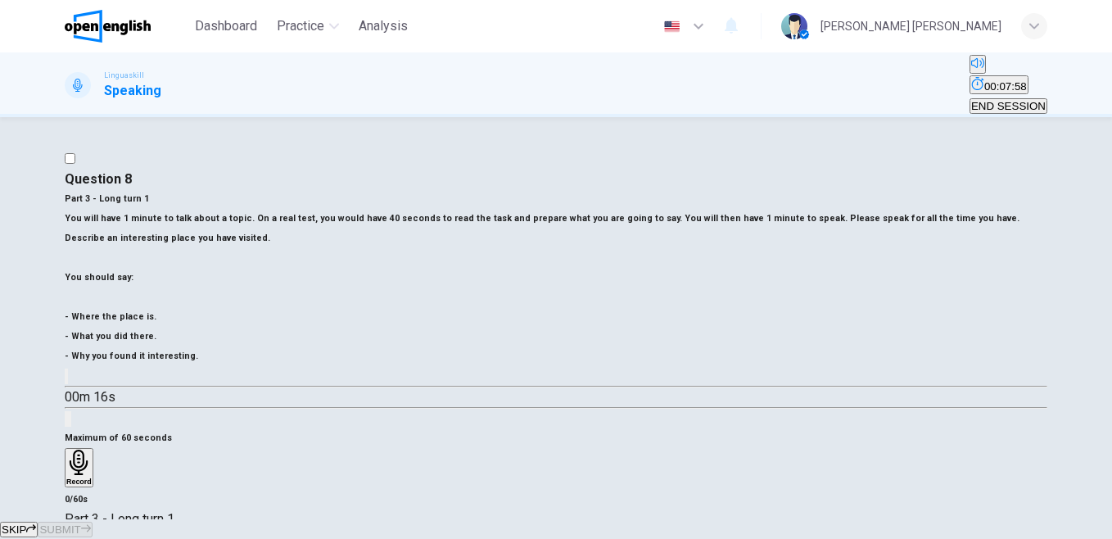
click at [549, 519] on div "SKIP SUBMIT" at bounding box center [556, 529] width 1112 height 20
click at [995, 98] on button "END SESSION" at bounding box center [1008, 106] width 78 height 16
